Goal: Task Accomplishment & Management: Manage account settings

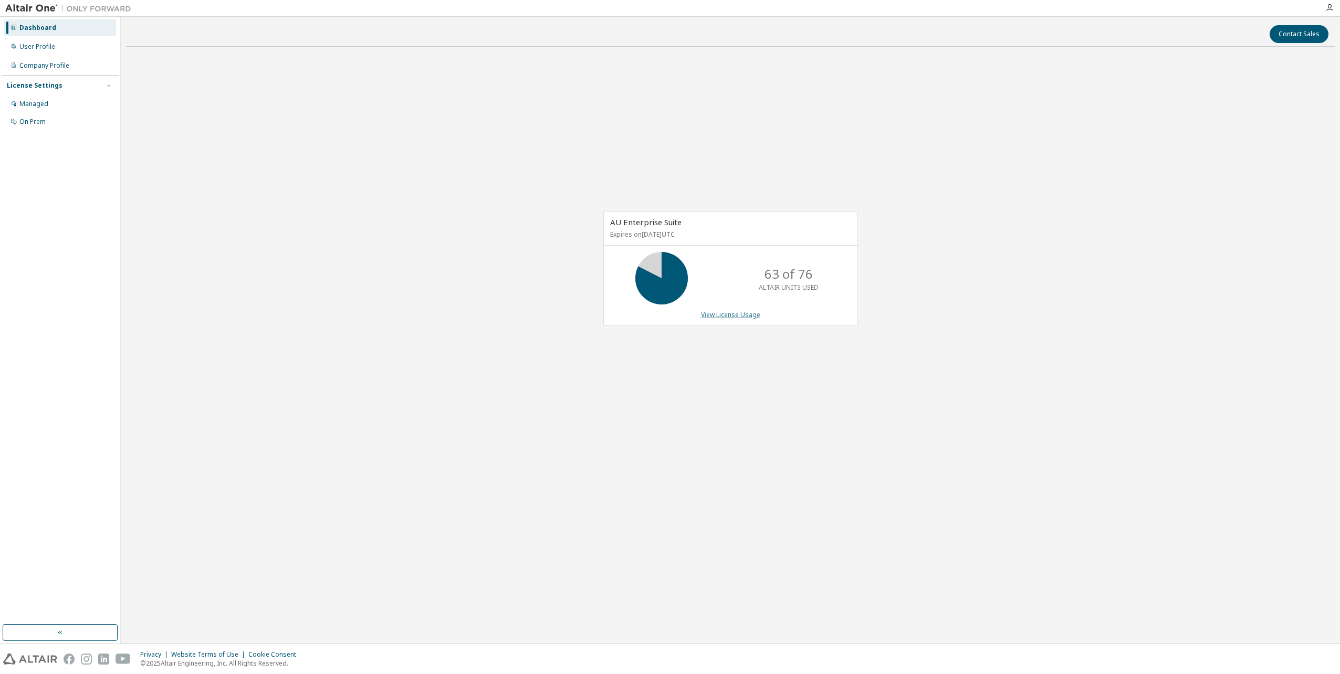
click at [741, 316] on link "View License Usage" at bounding box center [730, 314] width 59 height 9
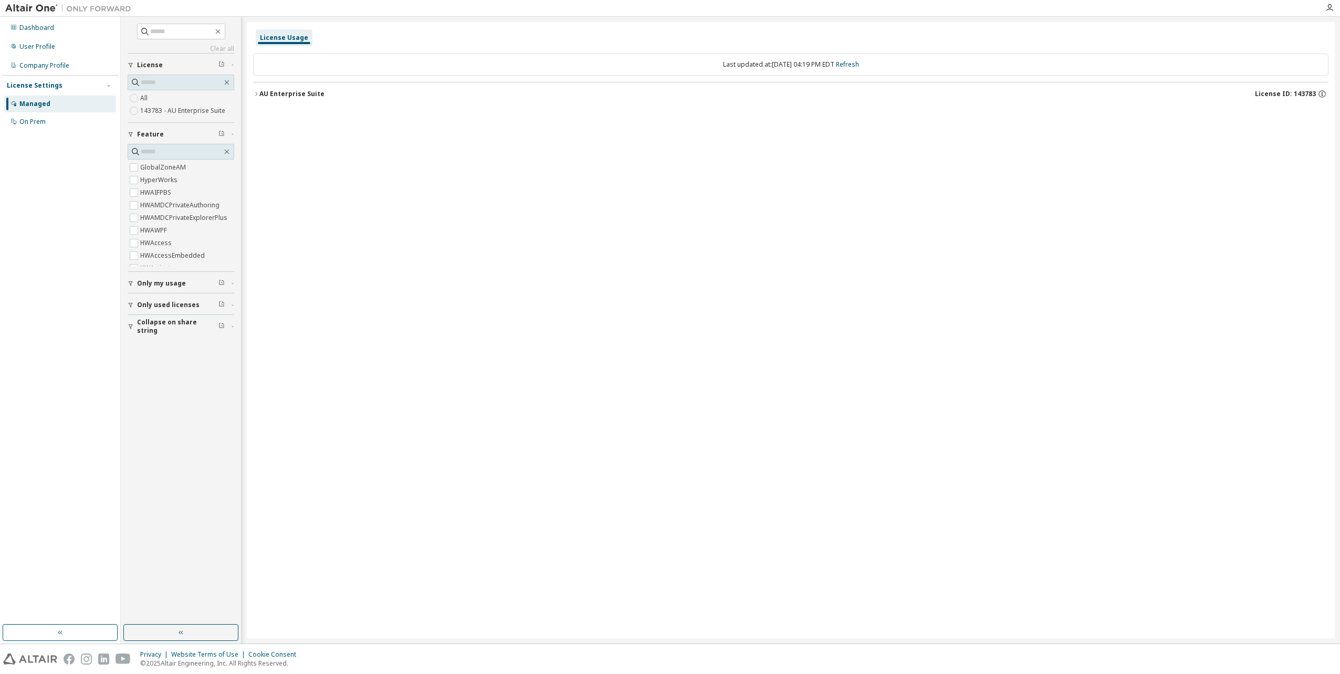
click at [254, 96] on icon "button" at bounding box center [256, 94] width 6 height 6
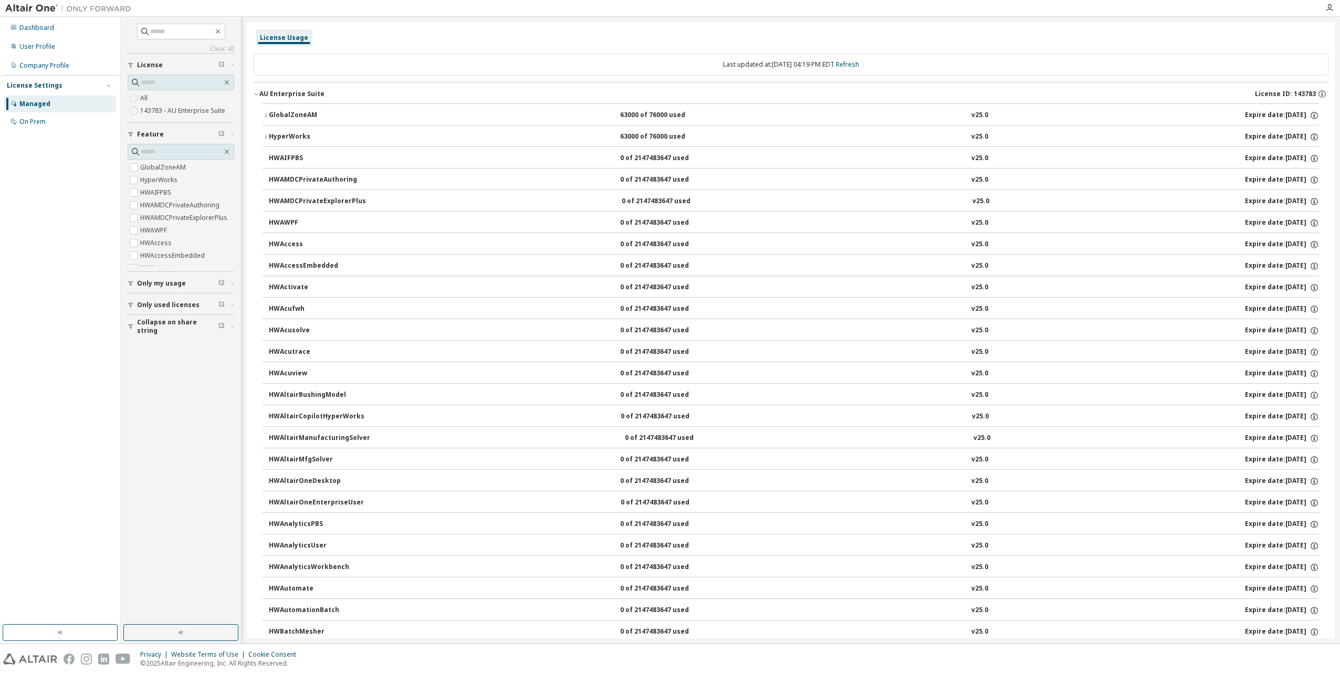
click at [264, 114] on icon "button" at bounding box center [266, 115] width 6 height 6
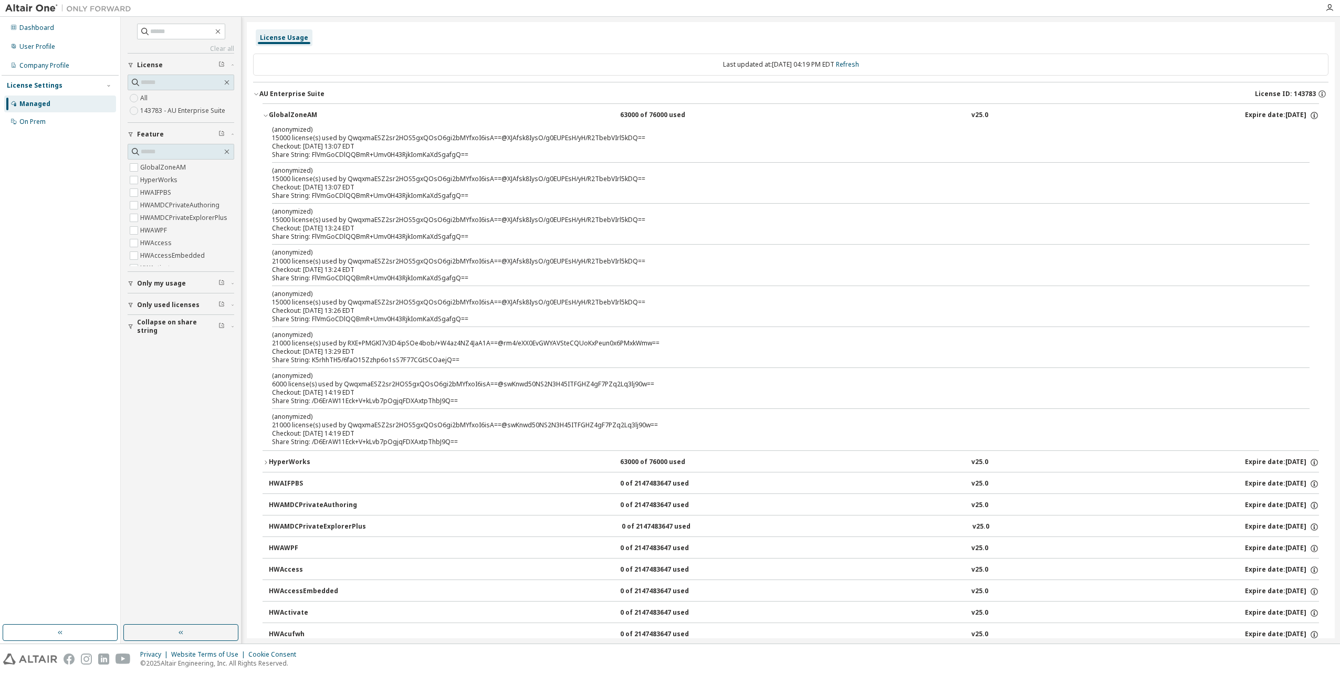
click at [264, 114] on icon "button" at bounding box center [266, 115] width 6 height 6
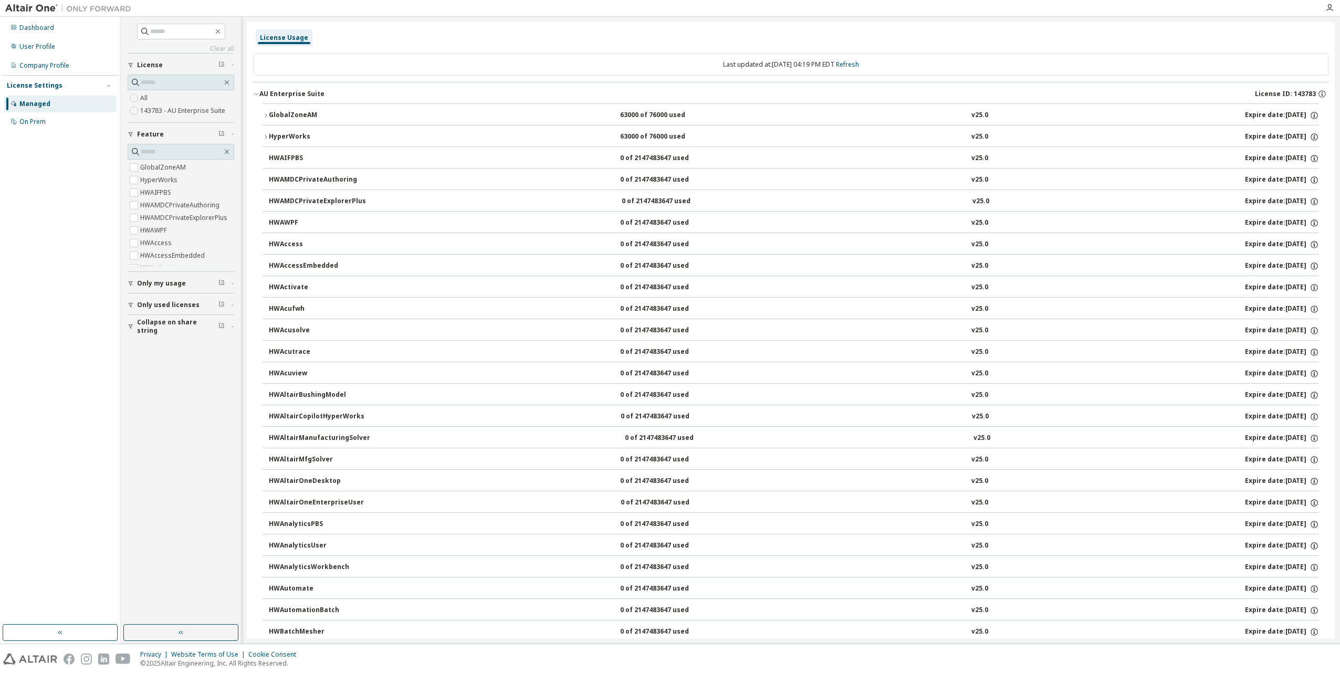
click at [265, 132] on button "HyperWorks 63000 of 76000 used v25.0 Expire date: [DATE]" at bounding box center [791, 136] width 1056 height 23
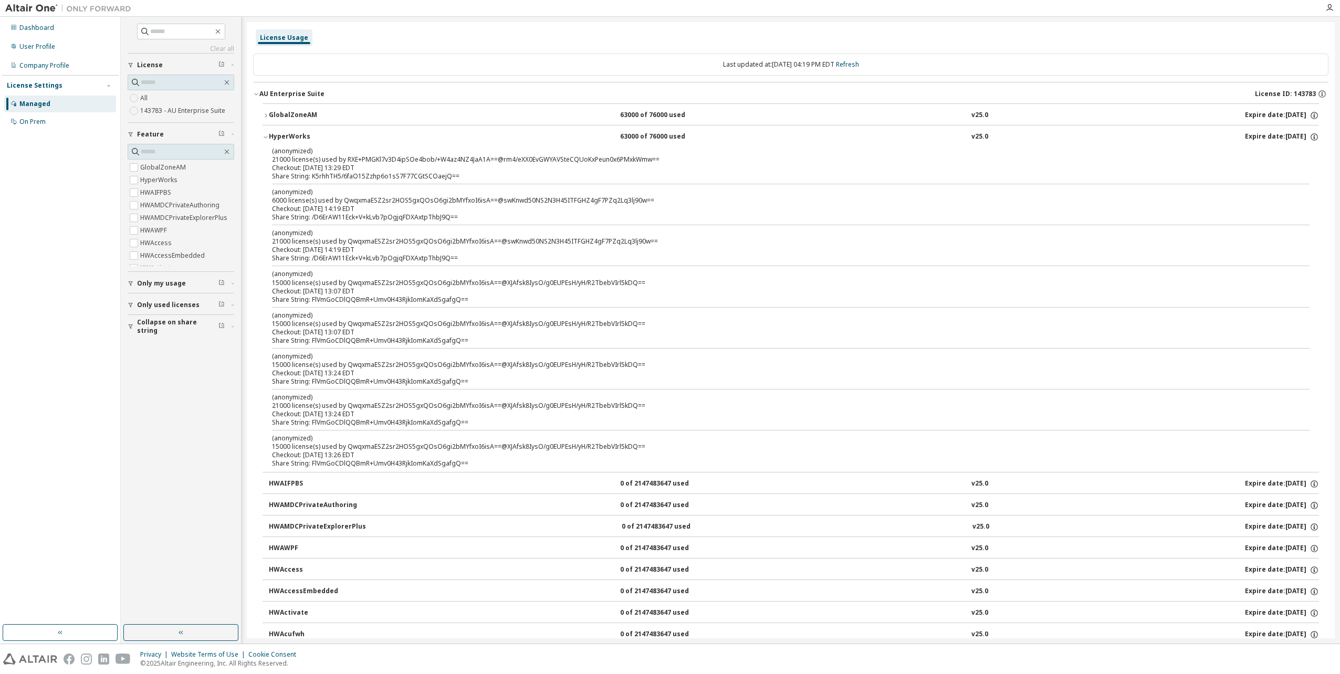
click at [265, 132] on button "HyperWorks 63000 of 76000 used v25.0 Expire date: [DATE]" at bounding box center [791, 136] width 1056 height 23
